Goal: Task Accomplishment & Management: Use online tool/utility

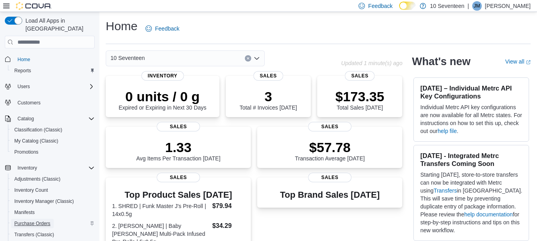
click at [36, 220] on span "Purchase Orders" at bounding box center [32, 223] width 36 height 6
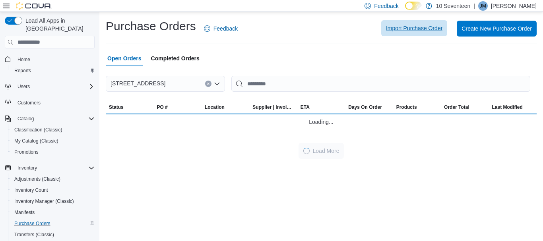
click at [415, 31] on span "Import Purchase Order" at bounding box center [414, 28] width 56 height 8
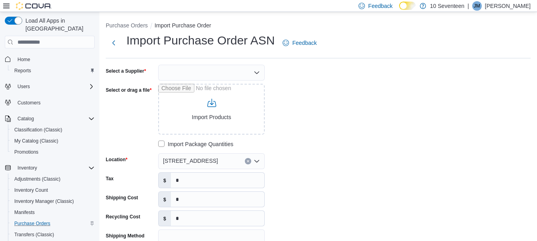
click at [259, 71] on icon "Open list of options" at bounding box center [256, 73] width 6 height 6
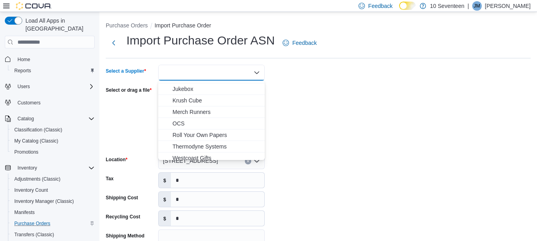
scroll to position [116, 0]
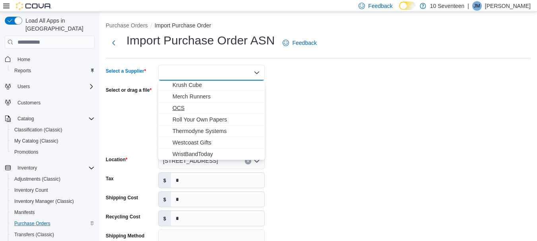
click at [215, 110] on span "OCS" at bounding box center [215, 108] width 87 height 8
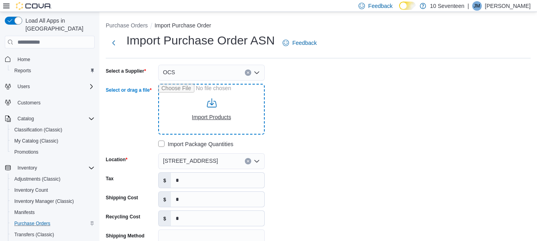
click at [215, 110] on input "Select or drag a file" at bounding box center [211, 109] width 106 height 51
type input "**********"
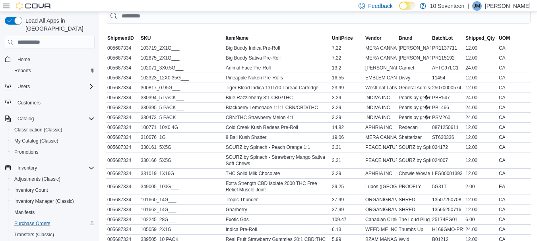
scroll to position [432, 0]
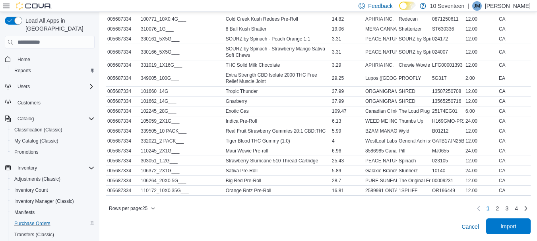
click at [514, 225] on span "Import" at bounding box center [508, 226] width 16 height 8
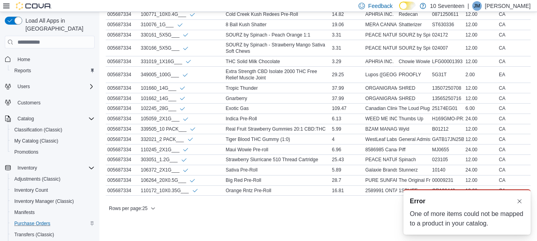
scroll to position [0, 0]
click at [520, 203] on button "Dismiss toast" at bounding box center [519, 201] width 10 height 10
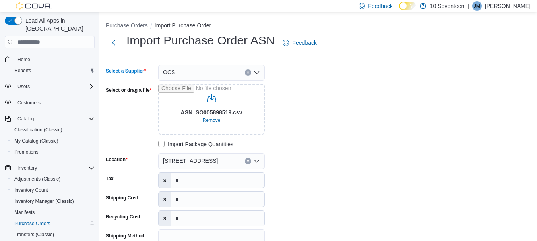
click at [247, 70] on button "Clear input" at bounding box center [248, 73] width 6 height 6
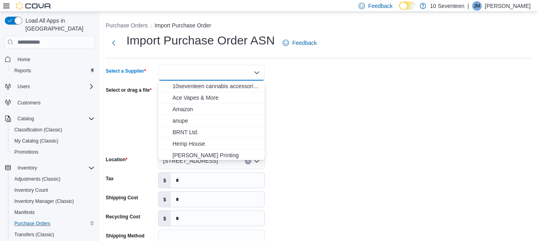
click at [117, 22] on li "Purchase Orders" at bounding box center [130, 25] width 49 height 8
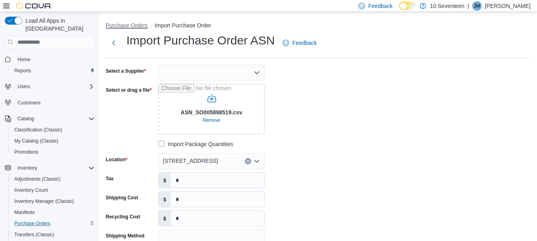
click at [118, 26] on button "Purchase Orders" at bounding box center [127, 25] width 42 height 6
